Goal: Find specific page/section: Find specific page/section

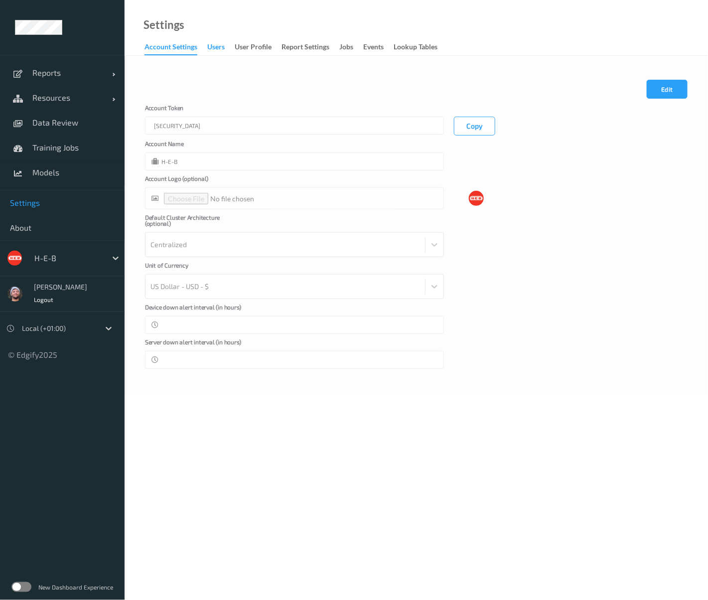
click at [218, 47] on div "users" at bounding box center [215, 48] width 17 height 12
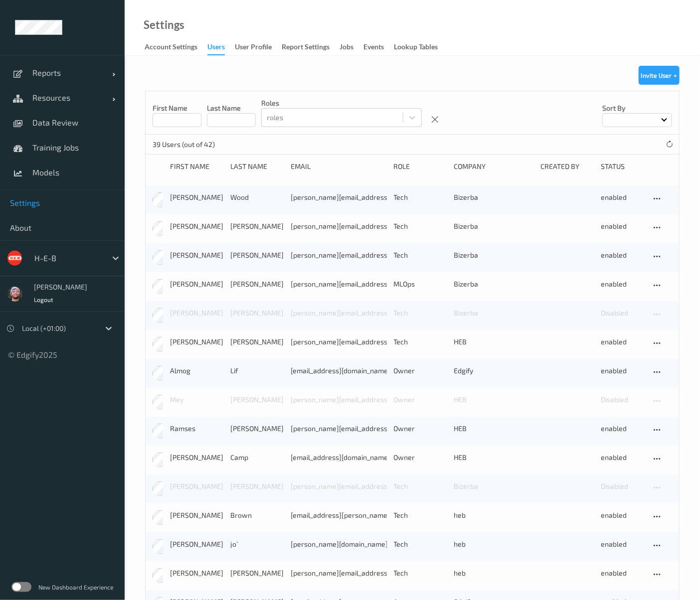
click at [187, 127] on input at bounding box center [176, 120] width 49 height 14
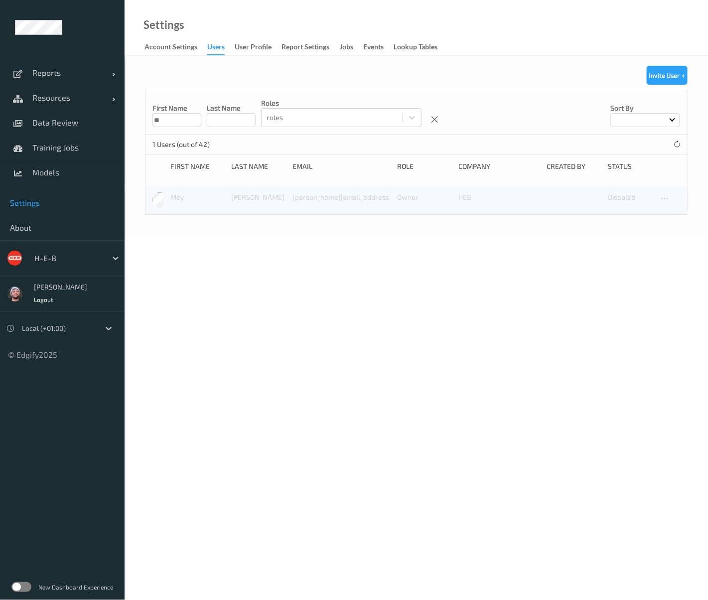
type input "*"
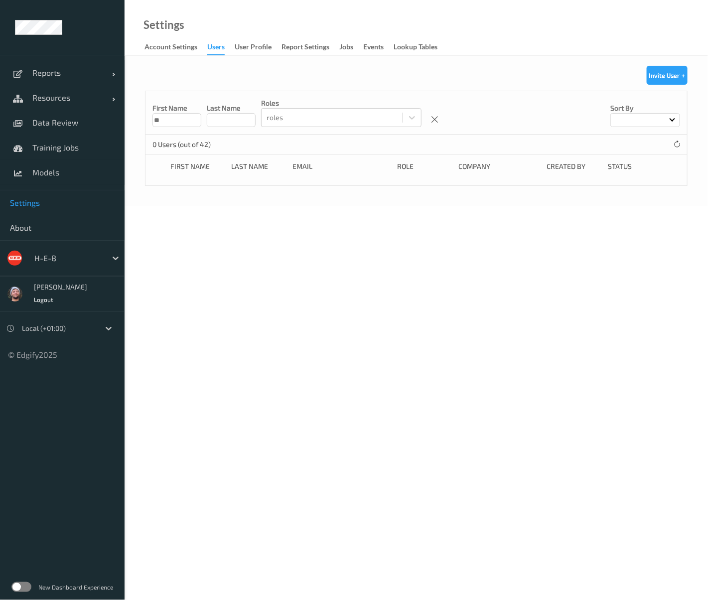
type input "*"
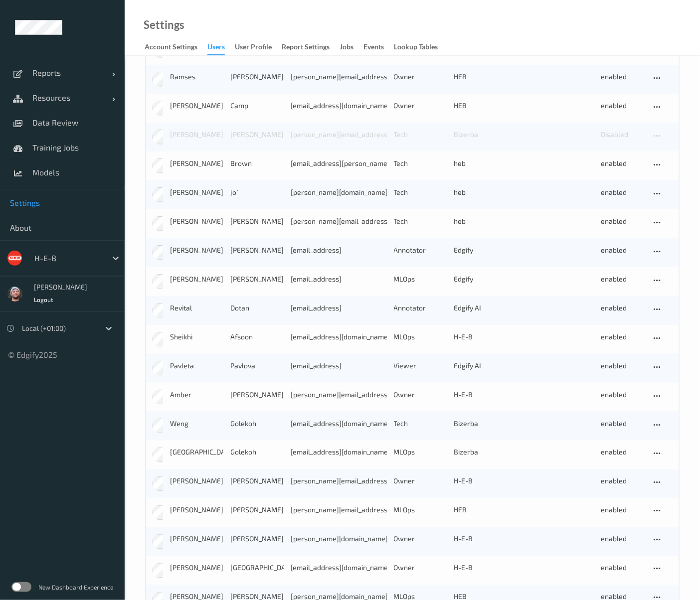
scroll to position [351, 0]
click at [124, 309] on div "Ciaran Kimberlin Logout" at bounding box center [62, 294] width 125 height 36
click at [19, 589] on label at bounding box center [21, 587] width 20 height 10
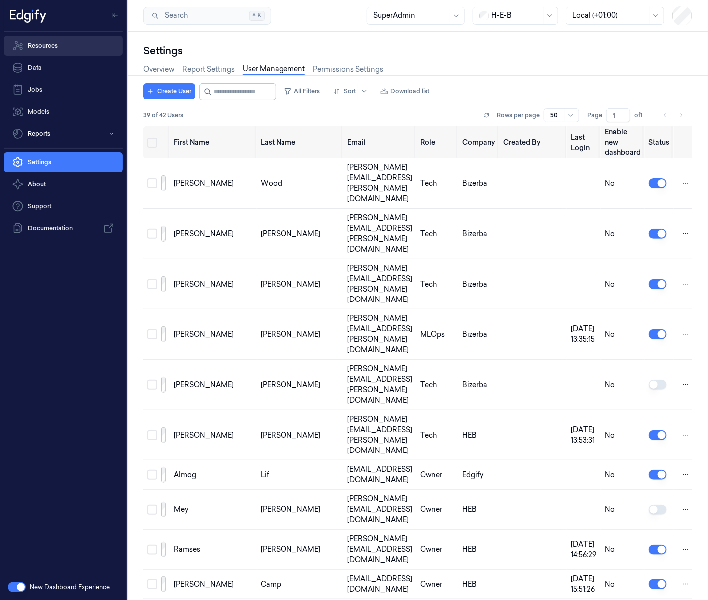
click at [50, 50] on link "Resources" at bounding box center [63, 46] width 119 height 20
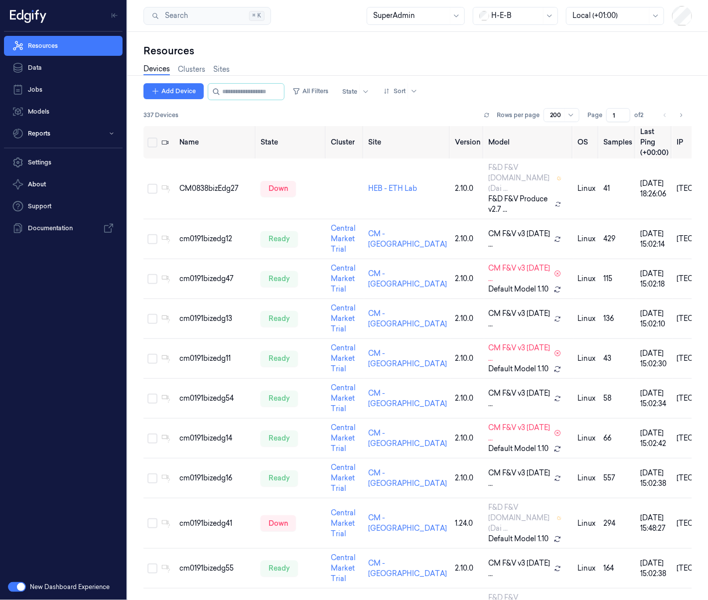
click at [14, 588] on button "button" at bounding box center [17, 587] width 18 height 10
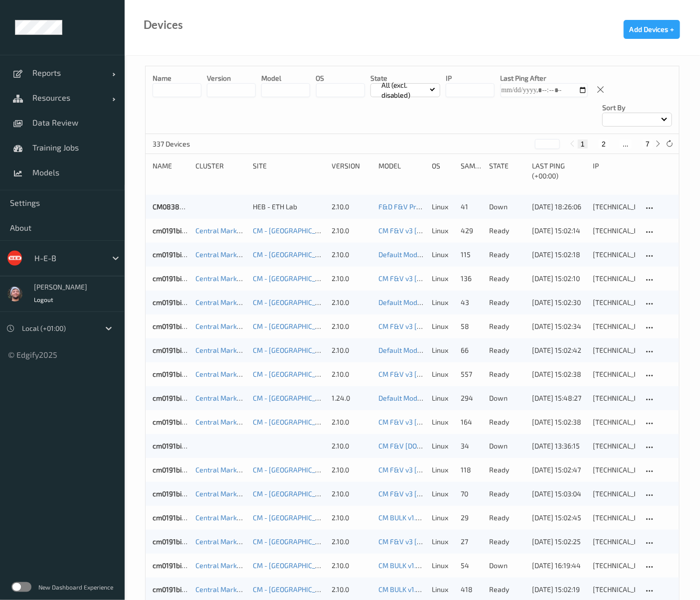
click at [67, 250] on div "H-E-B" at bounding box center [67, 258] width 77 height 16
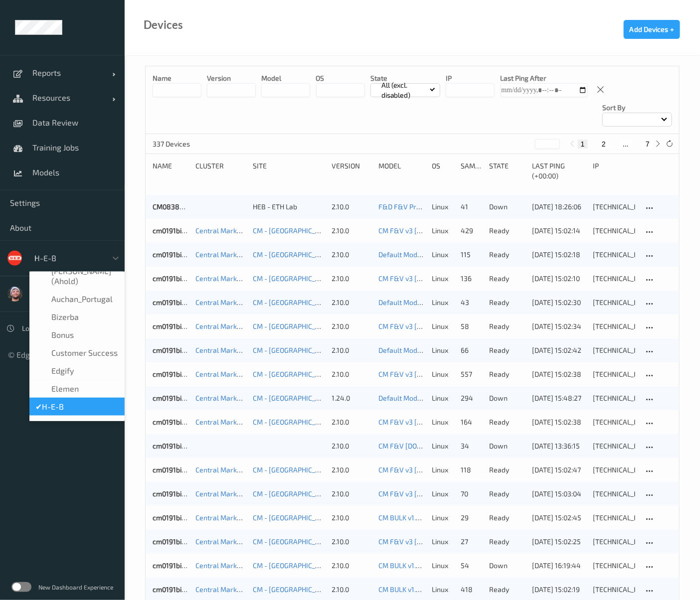
scroll to position [5, 0]
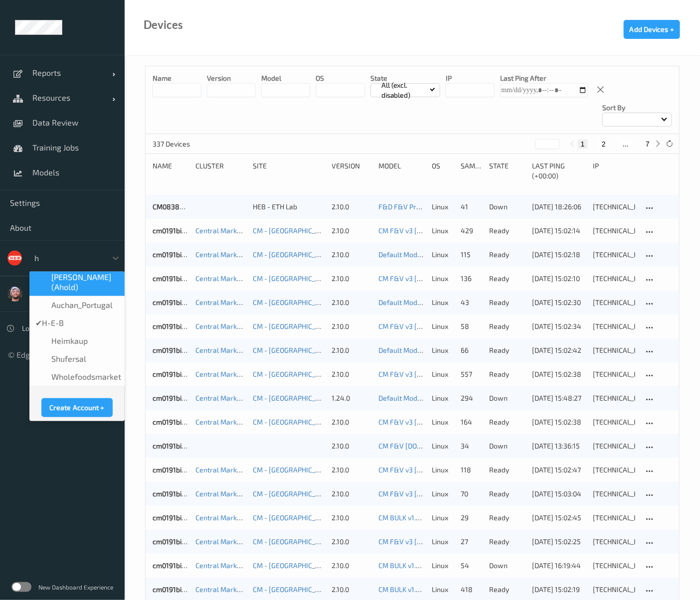
type input "h"
click at [37, 466] on ul "Reports Default Report Customized Report Resources Devices Clusters Sites Data …" at bounding box center [62, 300] width 125 height 600
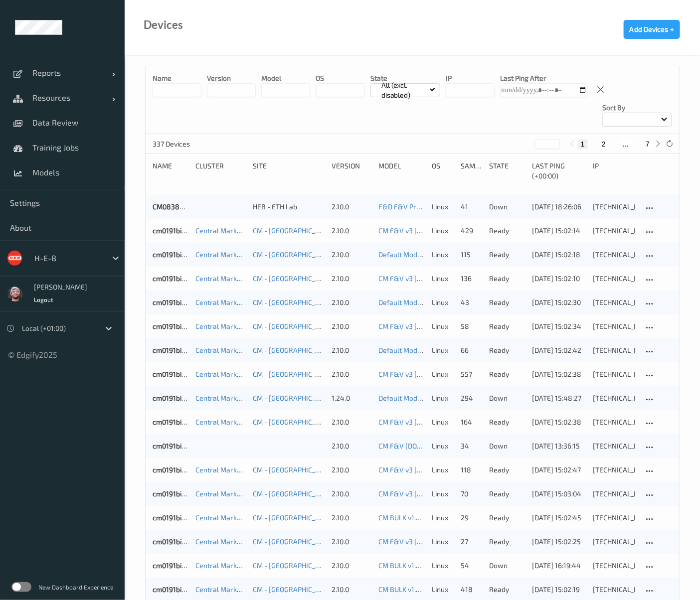
click at [59, 261] on div at bounding box center [67, 258] width 67 height 12
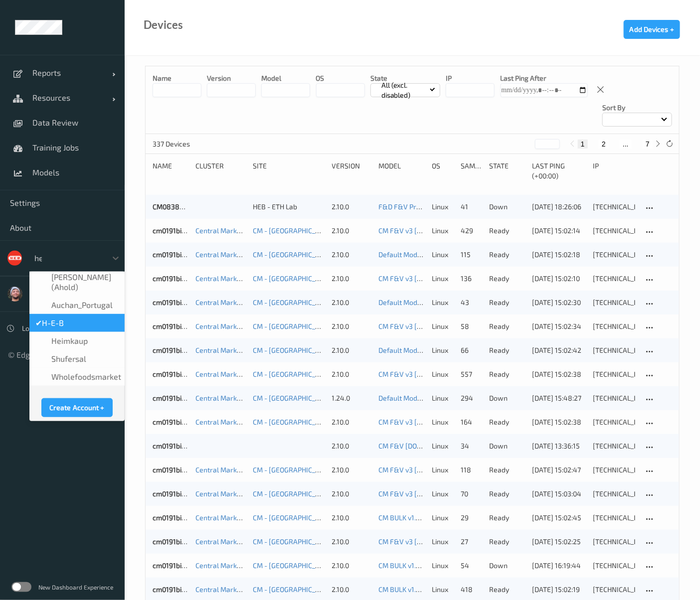
scroll to position [0, 0]
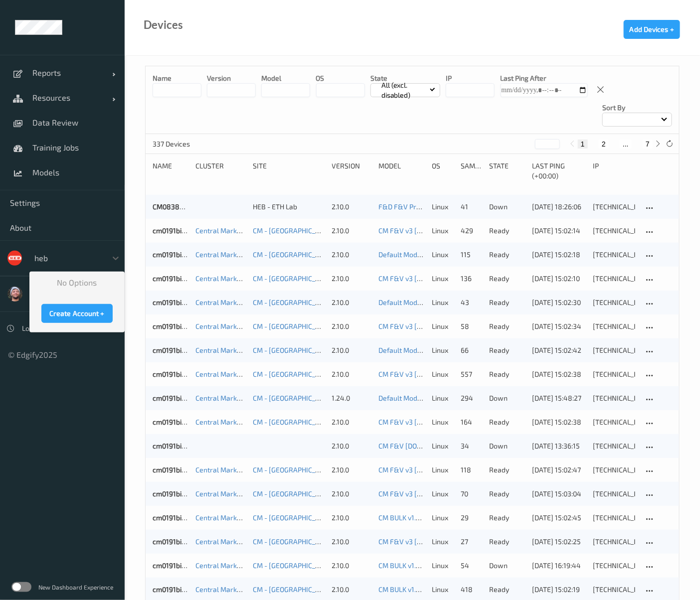
type input "heb"
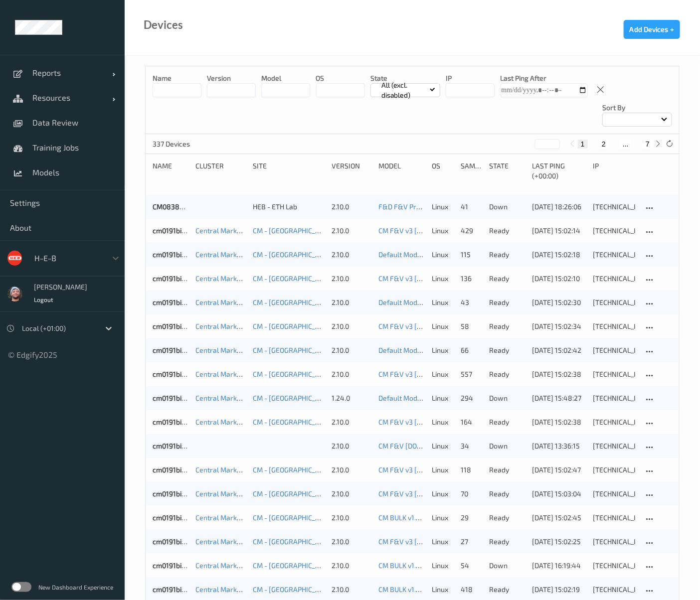
click at [55, 255] on div at bounding box center [67, 258] width 67 height 12
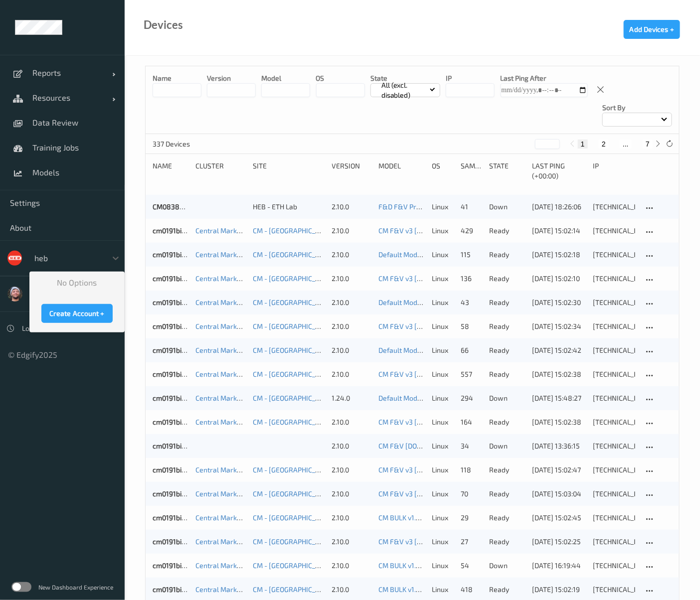
type input "heb"
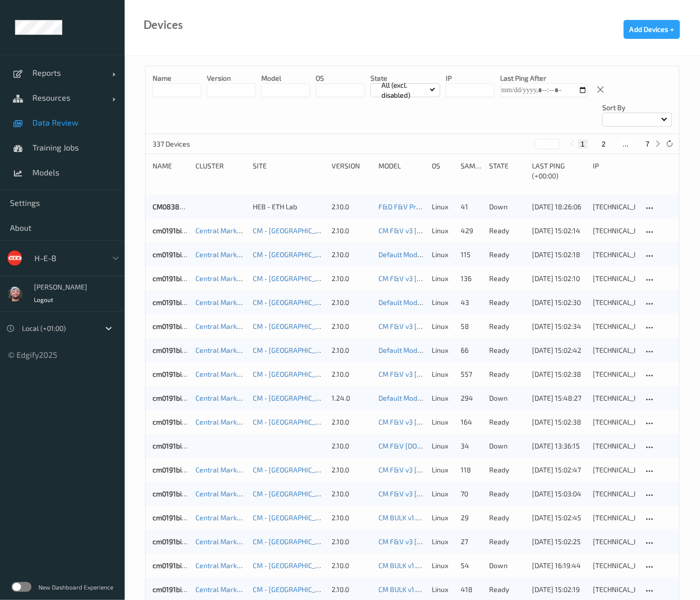
click at [76, 117] on link "Data Review" at bounding box center [62, 122] width 125 height 25
click at [645, 140] on button "7" at bounding box center [647, 144] width 10 height 9
type input "*"
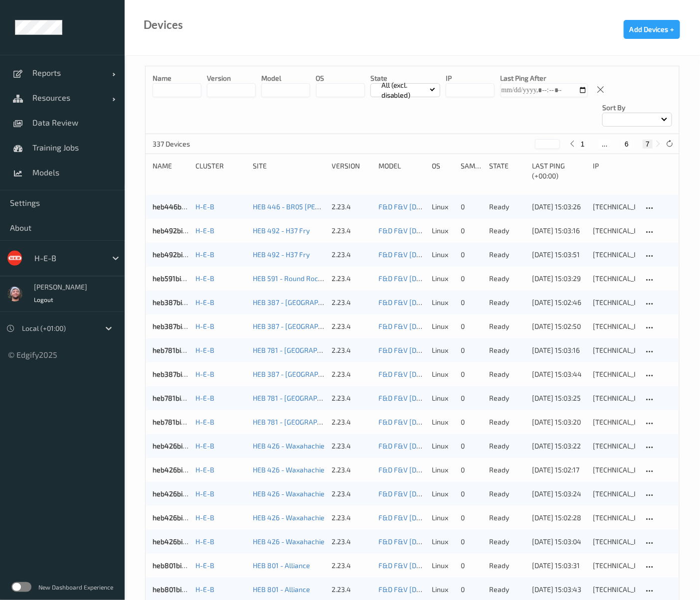
click at [451, 90] on input "string" at bounding box center [469, 90] width 49 height 14
paste input "*******"
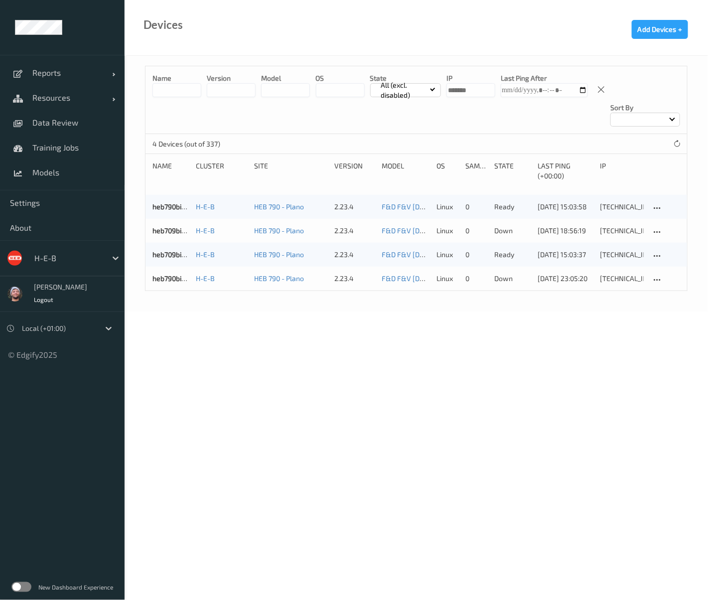
type input "*******"
click at [239, 296] on body "Reports Default Report Customized Report Resources Devices Clusters Sites Data …" at bounding box center [354, 300] width 708 height 600
click at [50, 105] on link "Resources" at bounding box center [62, 97] width 125 height 25
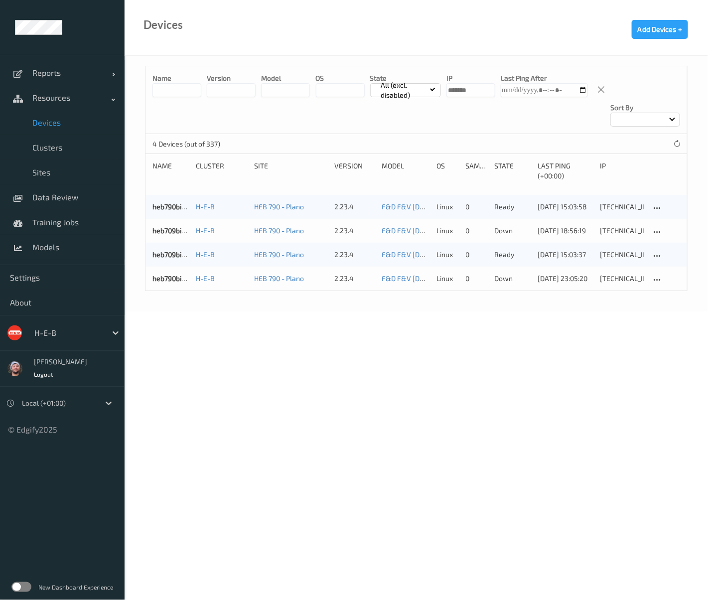
click at [22, 585] on label at bounding box center [21, 587] width 20 height 10
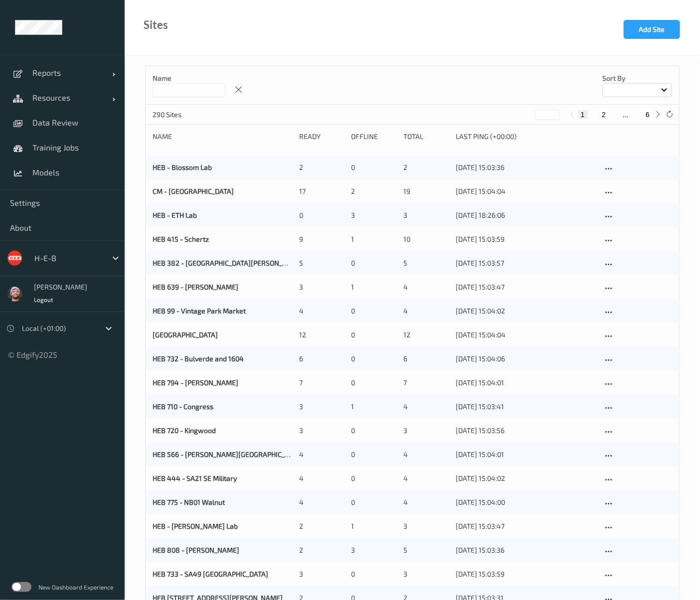
click at [191, 86] on input at bounding box center [188, 90] width 73 height 14
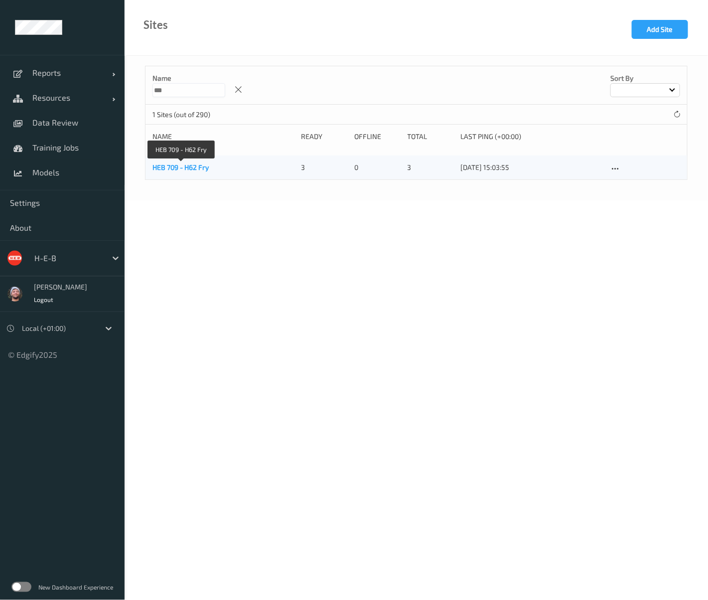
type input "***"
click at [186, 169] on link "HEB 709 - H62 Fry" at bounding box center [180, 167] width 56 height 8
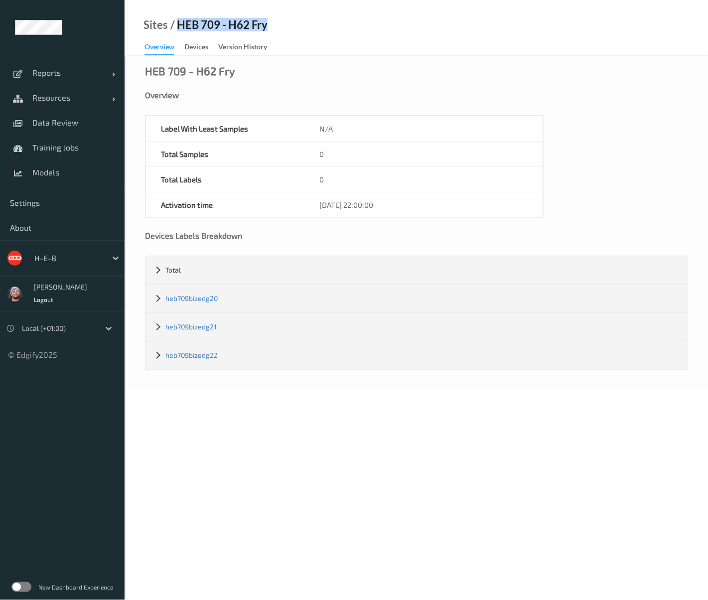
drag, startPoint x: 176, startPoint y: 21, endPoint x: 291, endPoint y: 26, distance: 114.7
click at [291, 26] on div "Sites / HEB 709 - H62 Fry Overview Devices Version History" at bounding box center [416, 28] width 583 height 56
copy div "HEB 709 - H62 Fry"
click at [87, 97] on span "Resources" at bounding box center [72, 98] width 80 height 10
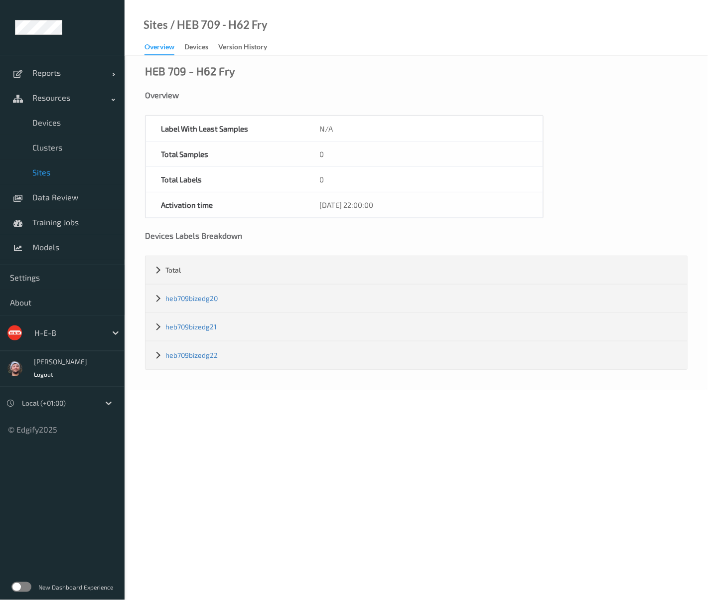
click at [65, 181] on link "Sites" at bounding box center [62, 172] width 125 height 25
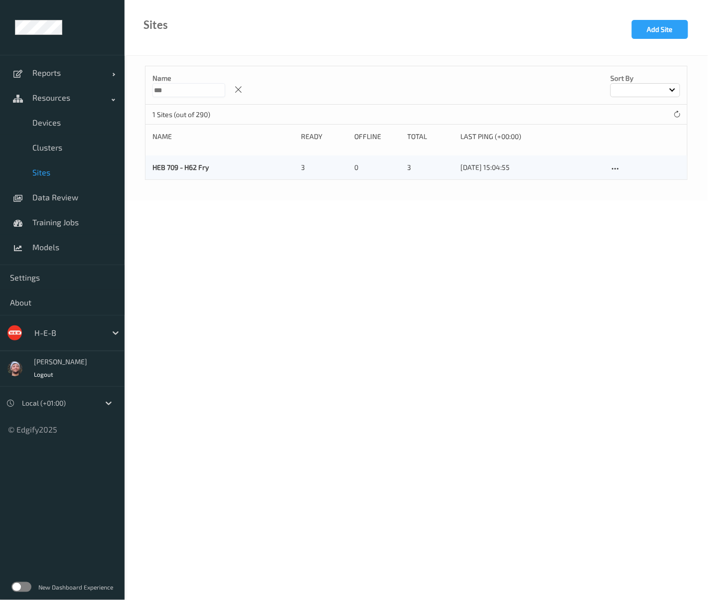
click at [173, 83] on input "***" at bounding box center [188, 90] width 73 height 14
type input "***"
click at [172, 172] on div "HEB 790 - Plano 2 2 4 [DATE] 15:04:58" at bounding box center [416, 167] width 542 height 24
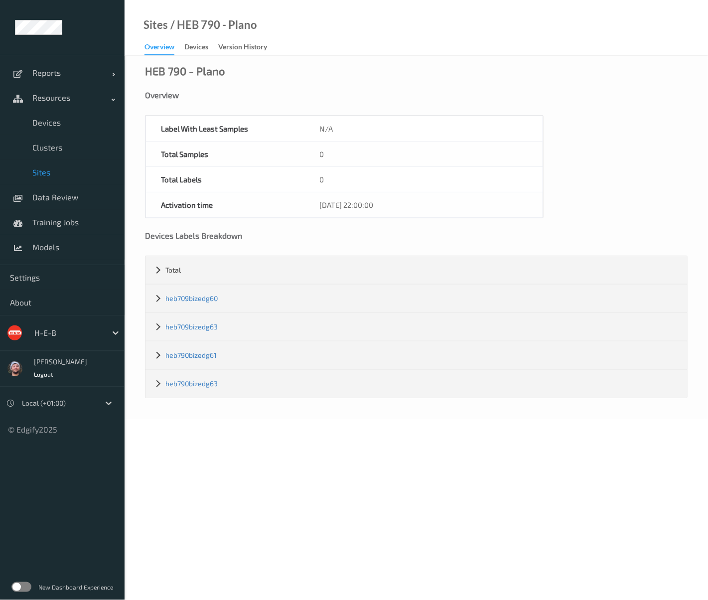
click at [145, 530] on body "Reports Default Report Customized Report Resources Devices Clusters Sites Data …" at bounding box center [354, 300] width 708 height 600
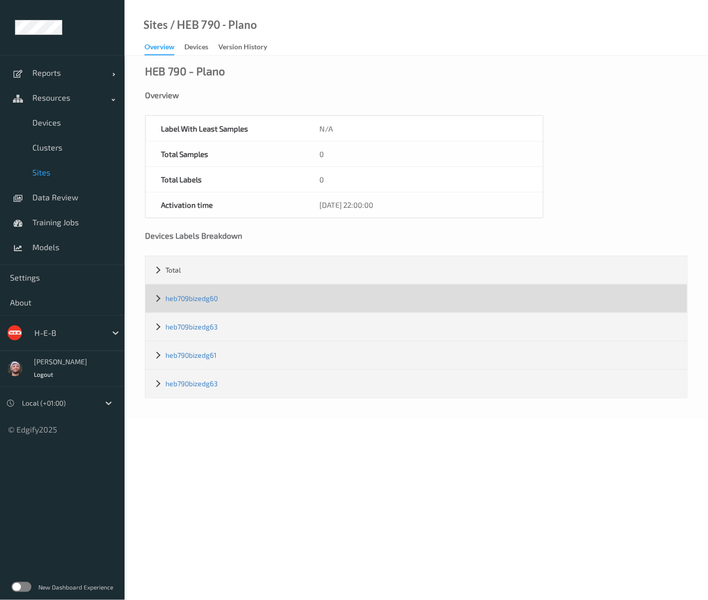
click at [227, 297] on div "heb709bizedg60" at bounding box center [416, 299] width 542 height 28
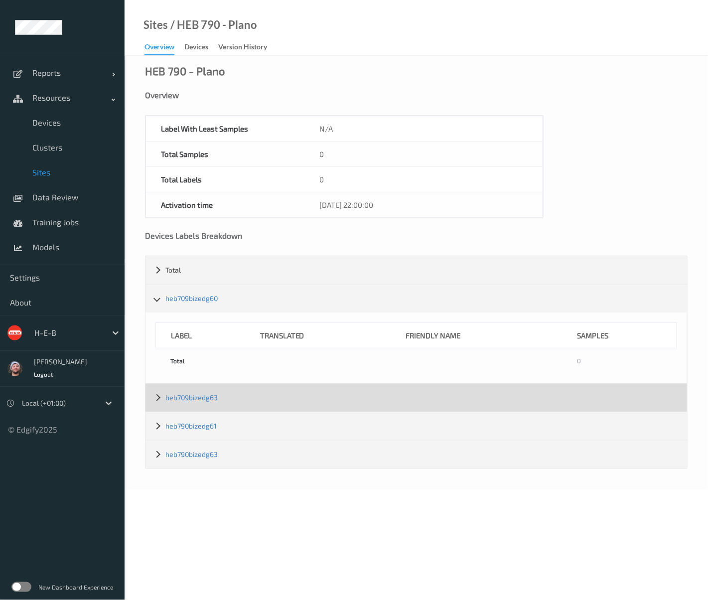
click at [179, 389] on div "heb709bizedg63" at bounding box center [416, 398] width 542 height 28
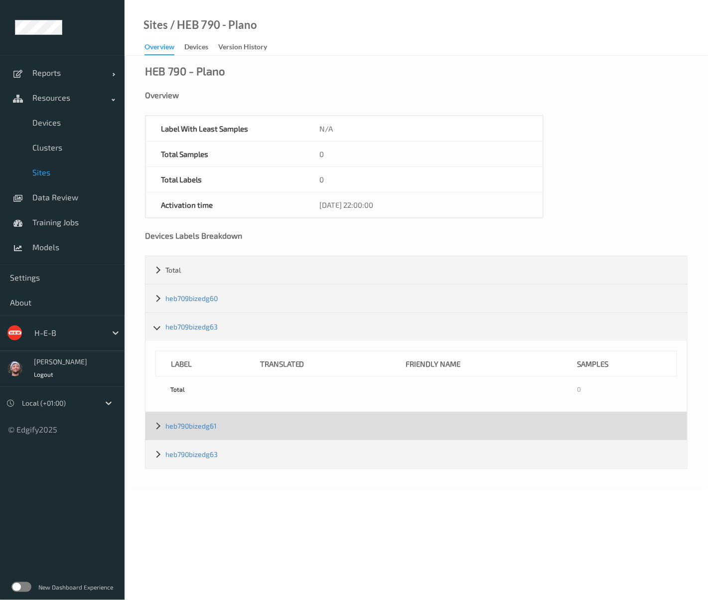
click at [196, 434] on div "heb790bizedg61" at bounding box center [416, 426] width 542 height 28
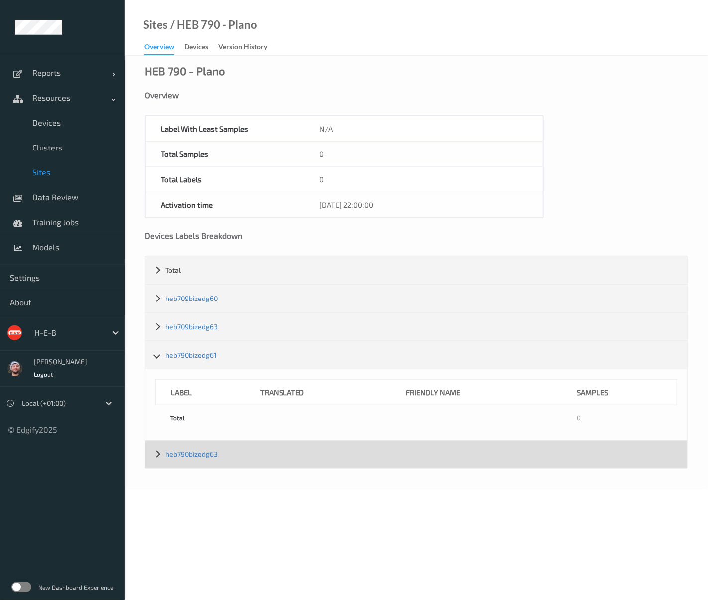
click at [196, 461] on div "heb790bizedg63" at bounding box center [416, 454] width 542 height 28
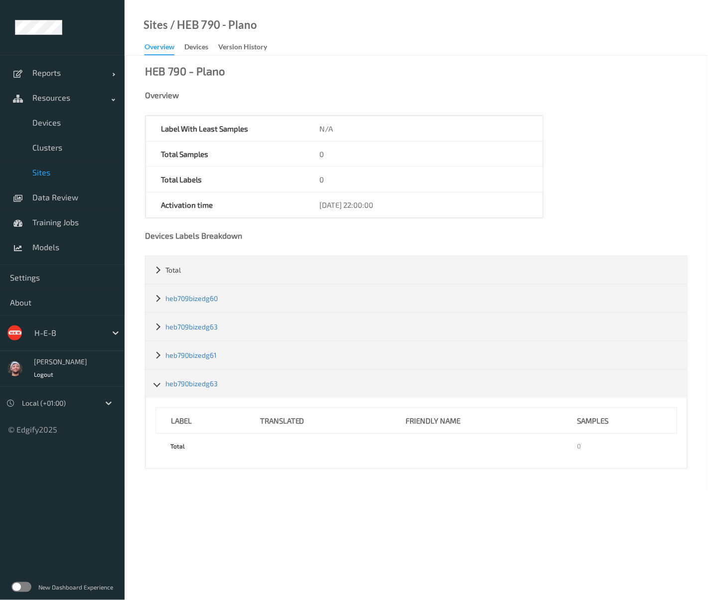
click at [666, 149] on div "HEB 790 - Plano Overview Label With Least Samples N/A Total Samples 0 Total Lab…" at bounding box center [416, 273] width 583 height 434
click at [70, 338] on div at bounding box center [67, 333] width 67 height 12
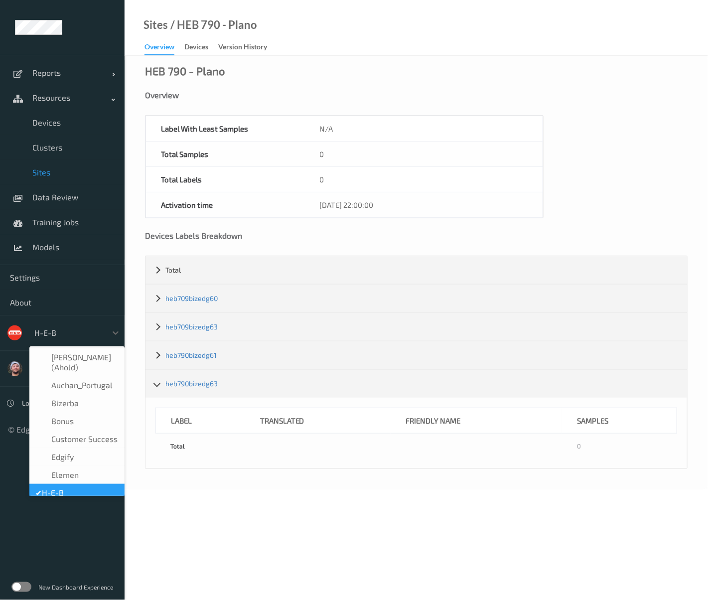
scroll to position [11, 0]
